Goal: Information Seeking & Learning: Find specific fact

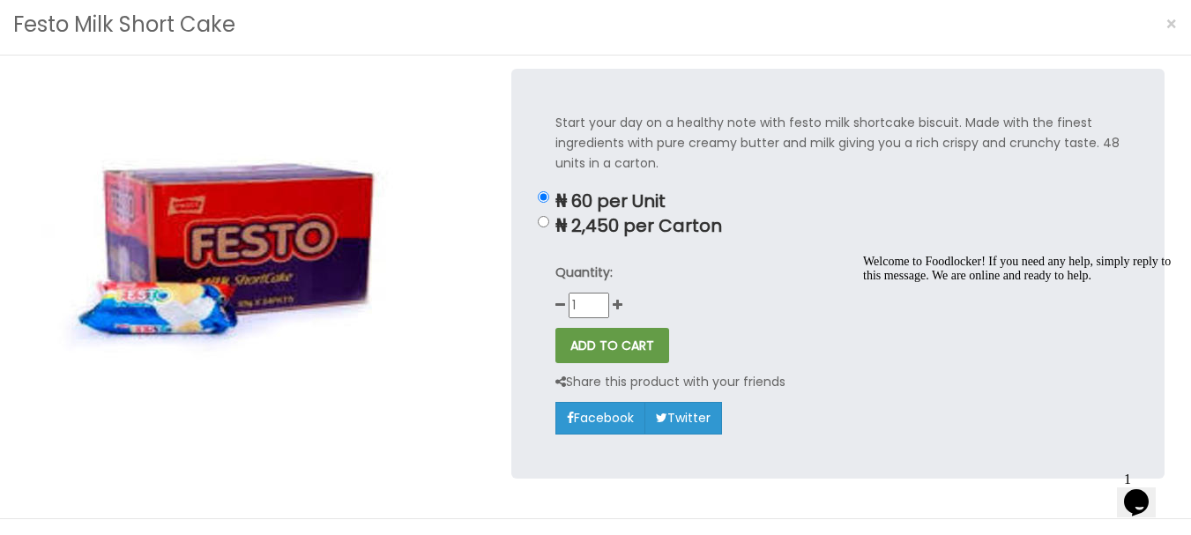
scroll to position [153, 0]
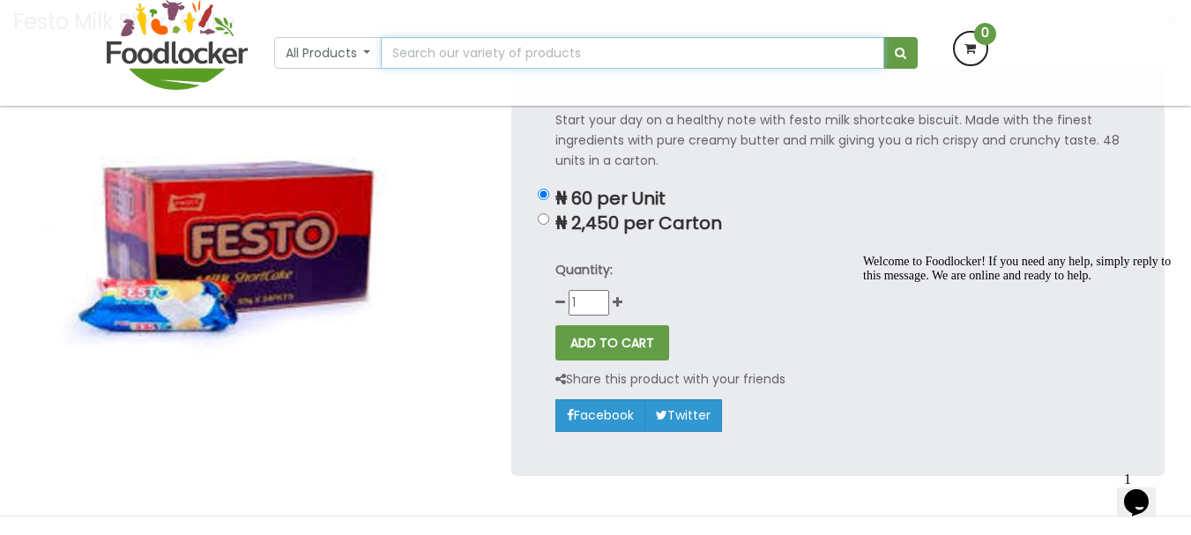
click at [438, 55] on input "text" at bounding box center [632, 53] width 502 height 32
type input "animal kingdom"
drag, startPoint x: 900, startPoint y: 54, endPoint x: 876, endPoint y: 56, distance: 23.9
click at [900, 52] on span "submit" at bounding box center [900, 53] width 11 height 12
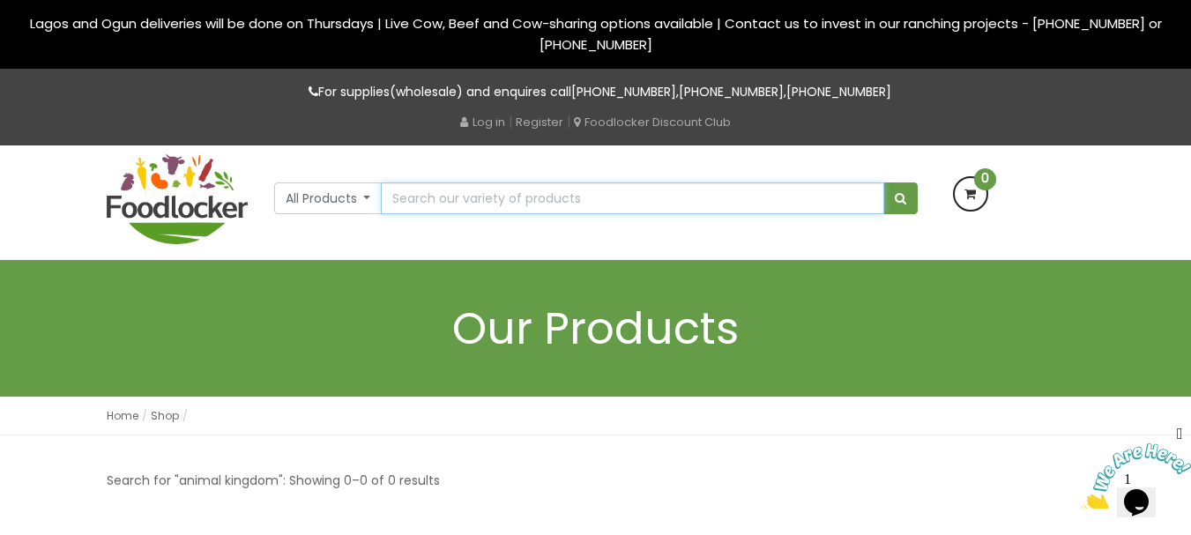
click at [434, 196] on input "text" at bounding box center [632, 198] width 502 height 32
paste input "animal kingd"
drag, startPoint x: 514, startPoint y: 203, endPoint x: 319, endPoint y: 203, distance: 194.8
click at [319, 203] on div "All Products All Products Baby Food Baking Biscuit Cereals Condiments Drinks Fr…" at bounding box center [595, 193] width 643 height 42
paste input "Amore"
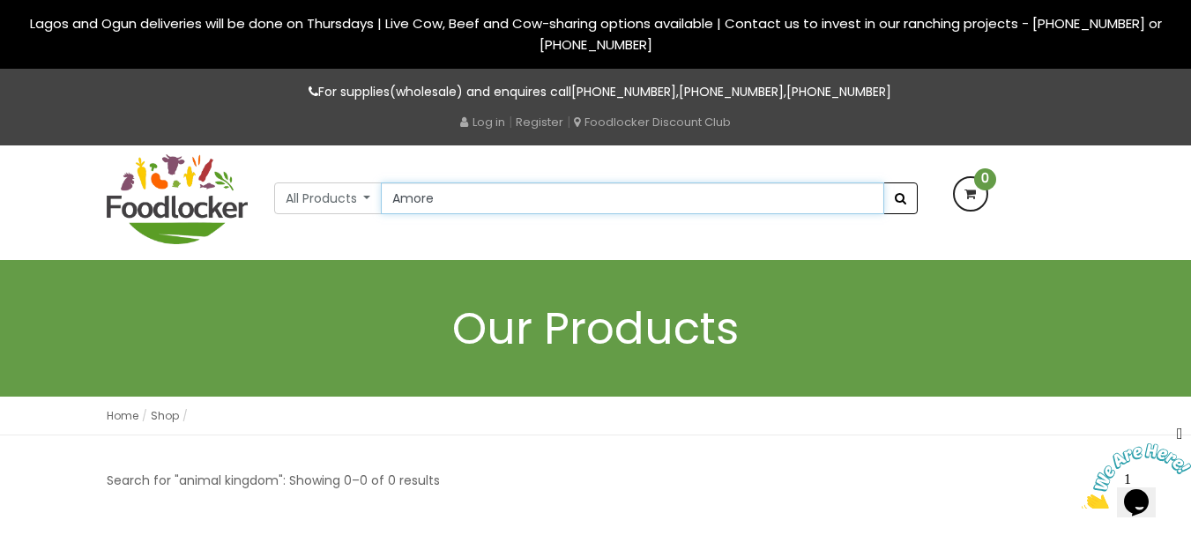
type input "Amore"
click at [902, 197] on span "submit" at bounding box center [900, 198] width 11 height 12
